Goal: Task Accomplishment & Management: Manage account settings

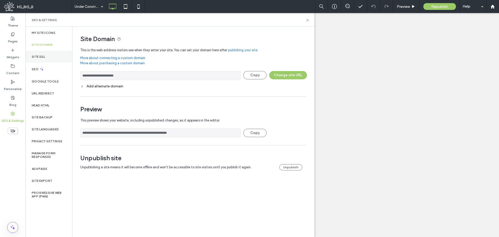
click at [48, 56] on div "Site SSL" at bounding box center [48, 57] width 47 height 12
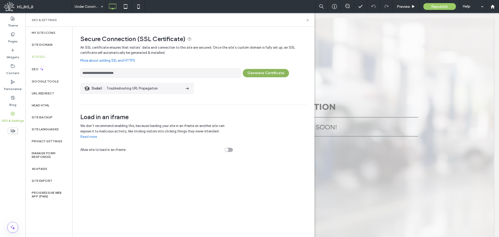
click at [267, 76] on button "Generate Certificate" at bounding box center [266, 73] width 46 height 8
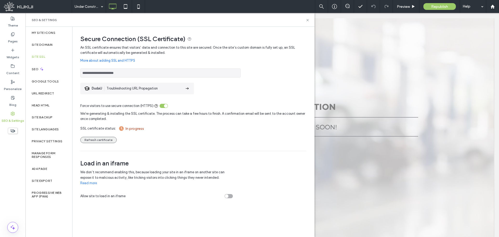
click at [99, 140] on button "Refresh certificate" at bounding box center [98, 140] width 36 height 6
click at [106, 73] on input "**********" at bounding box center [160, 72] width 160 height 9
click at [436, 7] on span "Republish" at bounding box center [440, 6] width 17 height 4
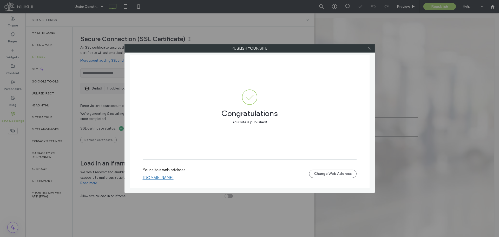
click at [370, 47] on icon at bounding box center [370, 48] width 4 height 4
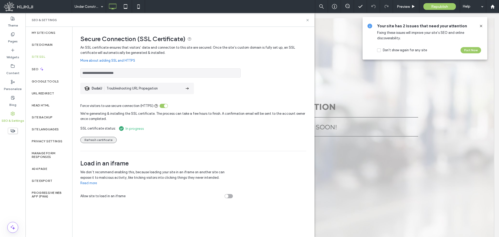
click at [98, 142] on button "Refresh certificate" at bounding box center [98, 140] width 36 height 6
click at [41, 43] on label "Site Domain" at bounding box center [42, 45] width 21 height 4
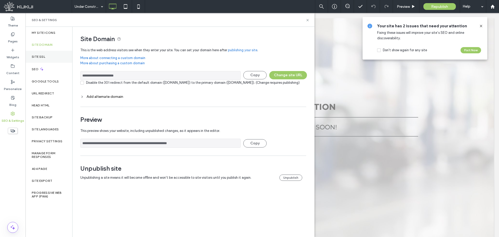
click at [41, 55] on label "Site SSL" at bounding box center [39, 57] width 14 height 4
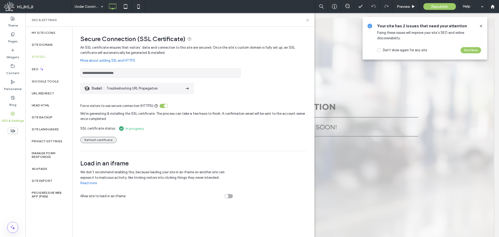
click at [98, 139] on button "Refresh certificate" at bounding box center [98, 140] width 36 height 6
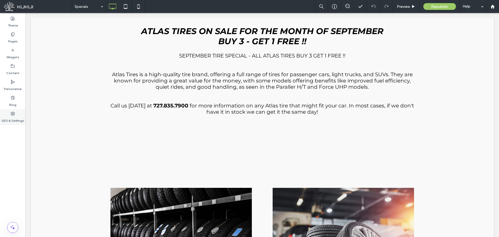
scroll to position [234, 0]
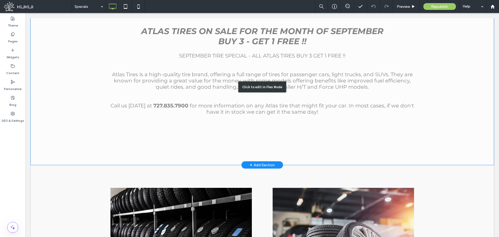
click at [92, 72] on div "Click to edit in Flex Mode" at bounding box center [263, 87] width 464 height 156
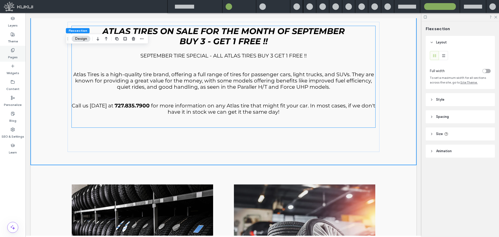
scroll to position [219, 0]
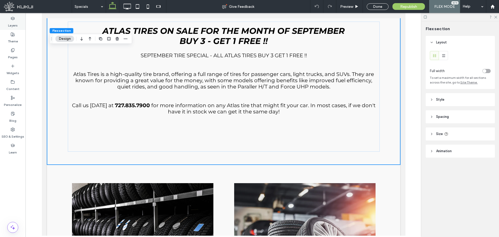
click at [14, 21] on label "Layers" at bounding box center [13, 24] width 10 height 7
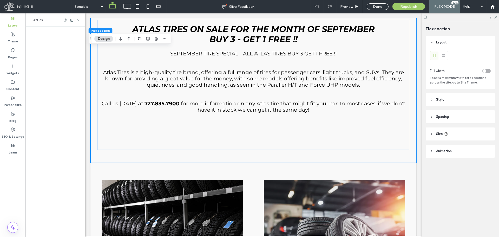
scroll to position [217, 0]
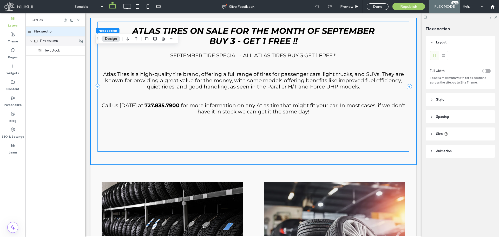
click at [54, 45] on div "Flex column" at bounding box center [55, 40] width 60 height 9
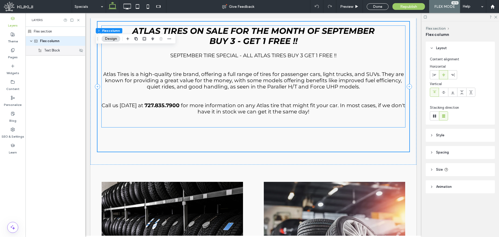
click at [55, 51] on span "Text Block" at bounding box center [52, 50] width 16 height 5
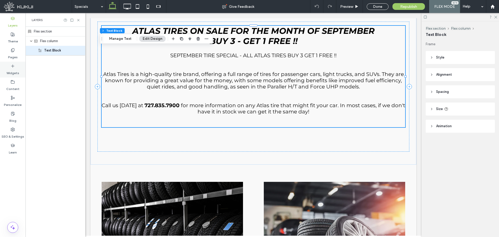
click at [17, 67] on div "Widgets" at bounding box center [12, 70] width 25 height 16
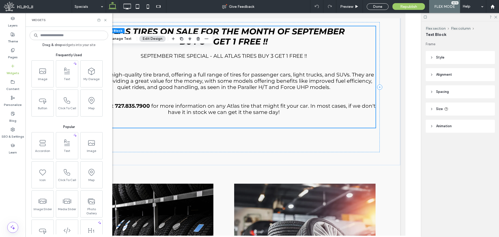
scroll to position [219, 0]
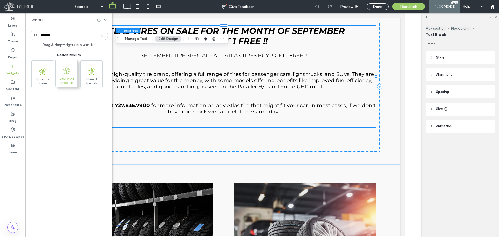
type input "********"
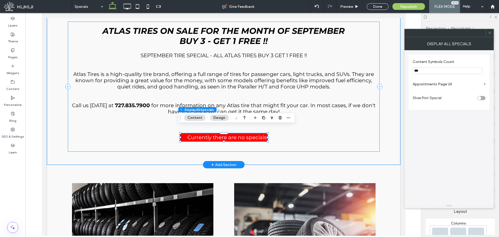
click at [295, 139] on div "ATLAS TIRES ON SALE FOR THE MONTH OF SEPTEMBER BUY 3 - GET 1 FREE !! SEPTEMBER …" at bounding box center [224, 87] width 312 height 130
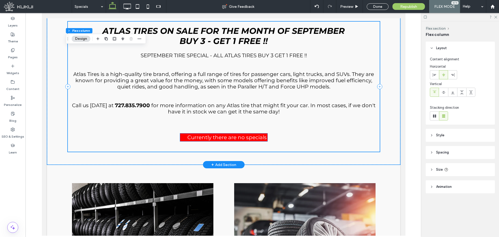
click at [242, 133] on div at bounding box center [223, 137] width 87 height 8
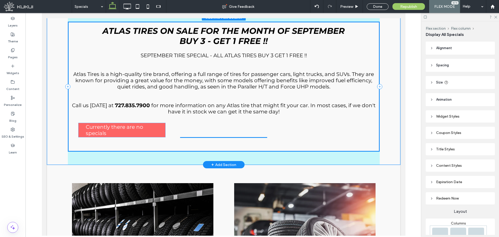
drag, startPoint x: 199, startPoint y: 131, endPoint x: 99, endPoint y: 128, distance: 99.9
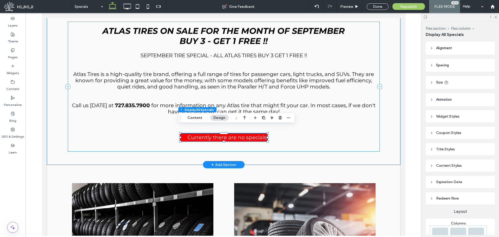
click at [311, 134] on div "ATLAS TIRES ON SALE FOR THE MONTH OF SEPTEMBER BUY 3 - GET 1 FREE !! SEPTEMBER …" at bounding box center [224, 87] width 312 height 130
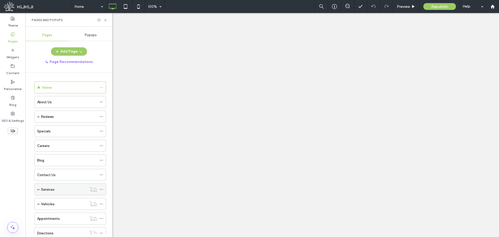
click at [101, 188] on icon at bounding box center [102, 190] width 4 height 4
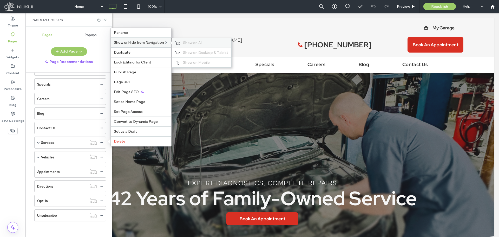
click at [191, 43] on span "Show on All" at bounding box center [192, 43] width 19 height 4
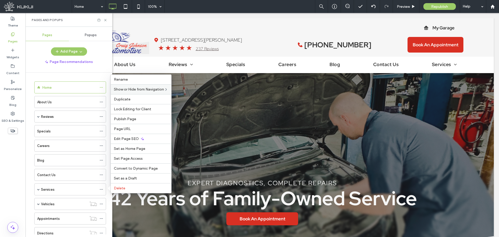
click at [28, 76] on div "Home About Us Reviews Leave A Review Specials Careers Blog Contact Us Services …" at bounding box center [68, 154] width 87 height 162
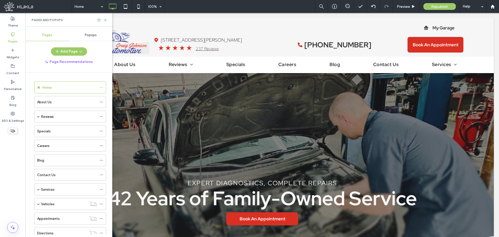
click at [31, 188] on div "Home About Us Reviews Leave A Review Specials Careers Blog Contact Us Services …" at bounding box center [68, 154] width 87 height 162
click at [33, 189] on div "Services" at bounding box center [69, 189] width 74 height 12
drag, startPoint x: 32, startPoint y: 188, endPoint x: 32, endPoint y: 113, distance: 74.1
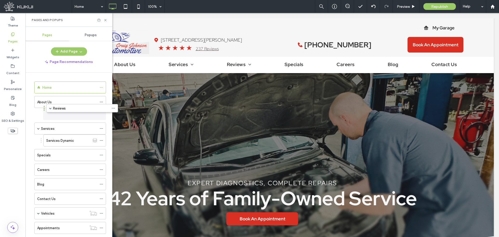
drag, startPoint x: 33, startPoint y: 143, endPoint x: 44, endPoint y: 110, distance: 35.1
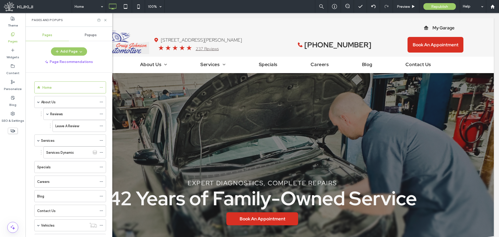
click at [31, 183] on div "Home About Us Reviews Leave A Review Services Services Dynamic Specials Careers…" at bounding box center [68, 154] width 87 height 162
click at [28, 184] on div "Home About Us Reviews Leave A Review Services Services Dynamic Specials Careers…" at bounding box center [68, 154] width 87 height 162
drag, startPoint x: 32, startPoint y: 182, endPoint x: 43, endPoint y: 118, distance: 64.9
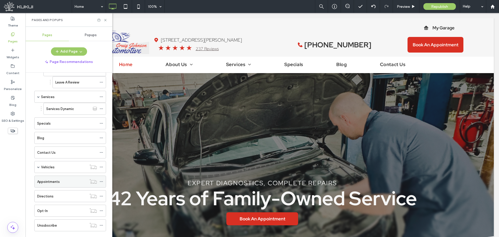
scroll to position [66, 0]
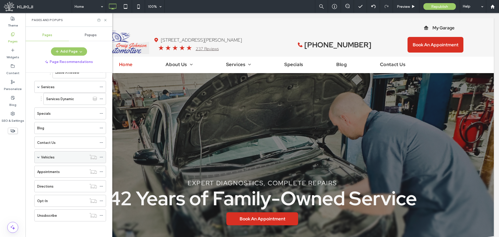
click at [102, 157] on icon at bounding box center [102, 157] width 4 height 4
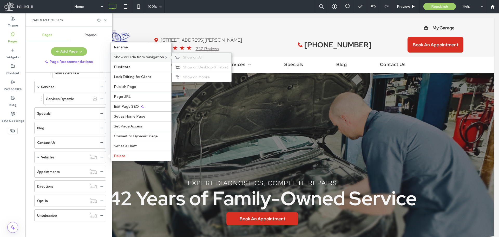
click at [184, 56] on div "Show on All" at bounding box center [201, 58] width 59 height 10
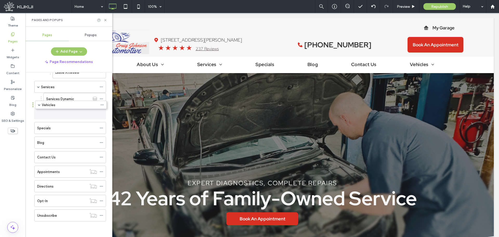
drag, startPoint x: 32, startPoint y: 157, endPoint x: 33, endPoint y: 107, distance: 50.5
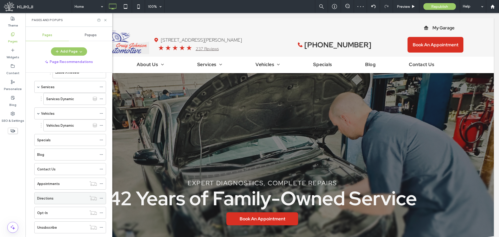
scroll to position [78, 0]
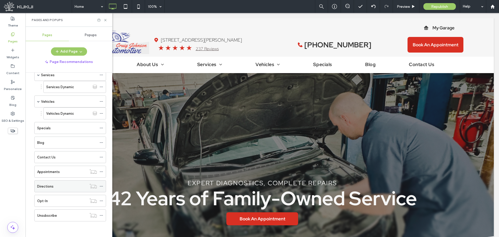
click at [103, 184] on icon at bounding box center [102, 186] width 4 height 4
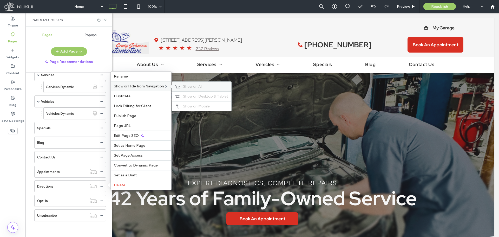
click at [181, 87] on icon at bounding box center [177, 87] width 5 height 4
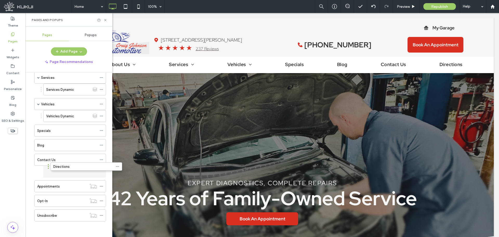
scroll to position [75, 0]
drag, startPoint x: 32, startPoint y: 186, endPoint x: 48, endPoint y: 168, distance: 24.3
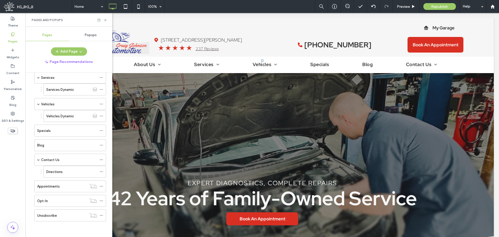
scroll to position [0, 0]
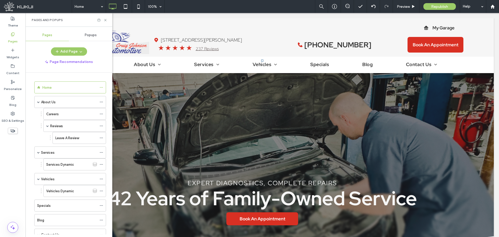
click at [434, 8] on span "Republish" at bounding box center [440, 6] width 17 height 4
